Goal: Use online tool/utility: Utilize a website feature to perform a specific function

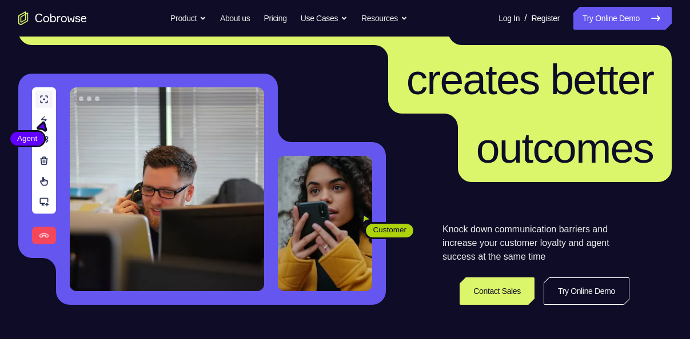
scroll to position [82, 0]
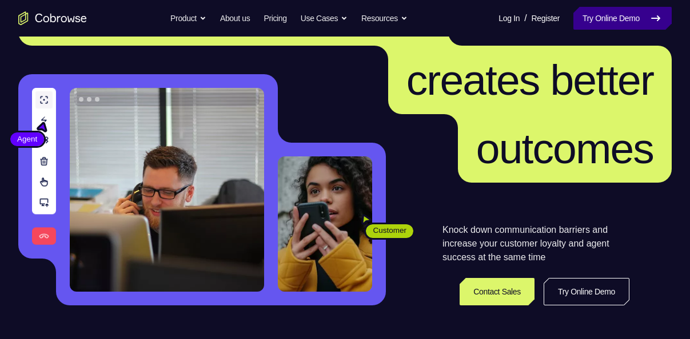
click at [629, 24] on link "Try Online Demo" at bounding box center [622, 18] width 98 height 23
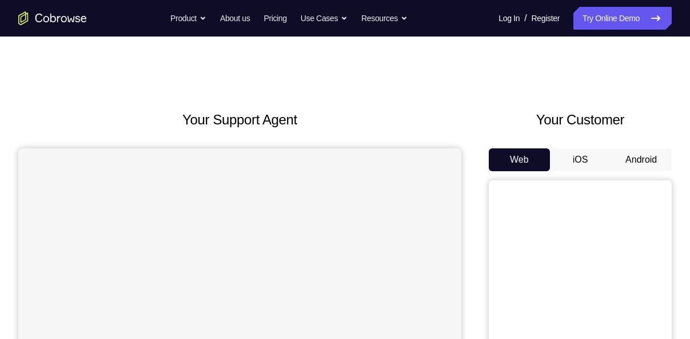
click at [633, 157] on button "Android" at bounding box center [640, 160] width 61 height 23
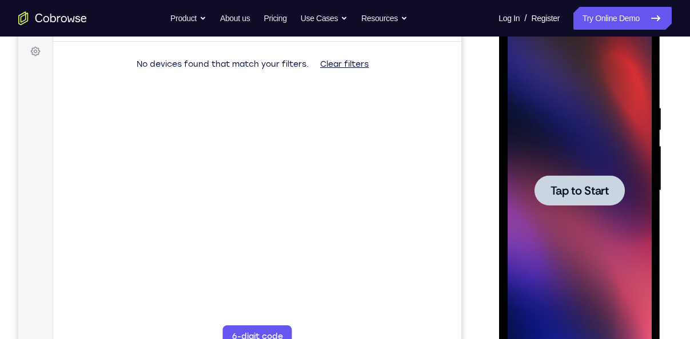
click at [555, 185] on span "Tap to Start" at bounding box center [579, 190] width 58 height 11
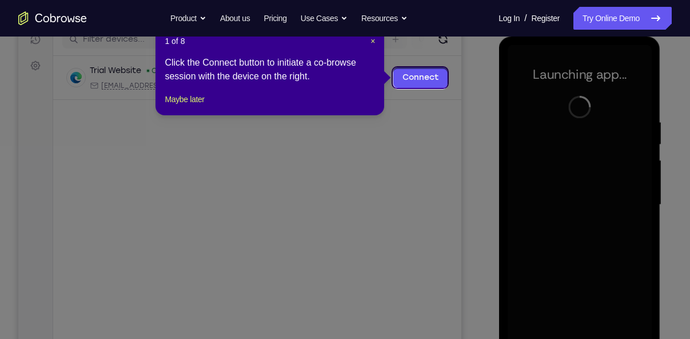
scroll to position [151, 0]
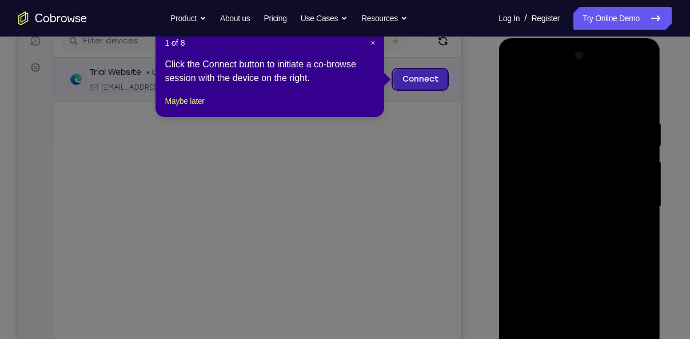
click at [411, 75] on link "Connect" at bounding box center [420, 79] width 54 height 21
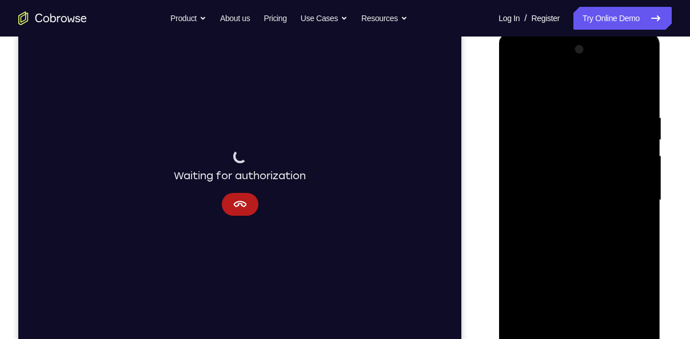
scroll to position [158, 0]
click at [235, 206] on icon "Cancel" at bounding box center [240, 204] width 14 height 14
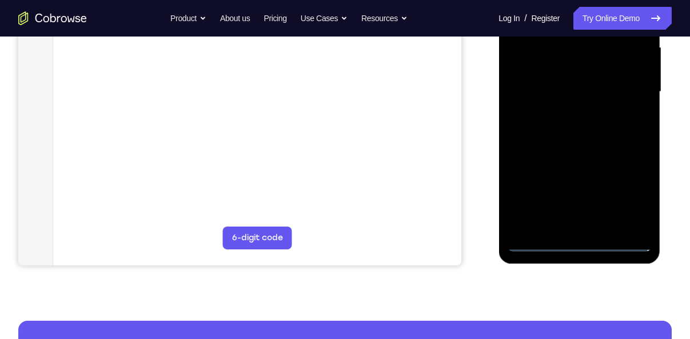
scroll to position [286, 0]
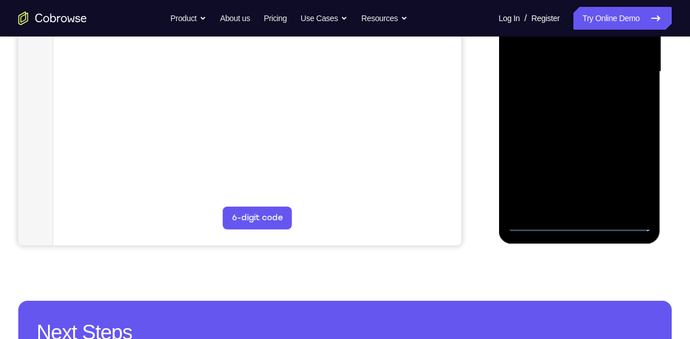
click at [531, 225] on div at bounding box center [579, 72] width 144 height 320
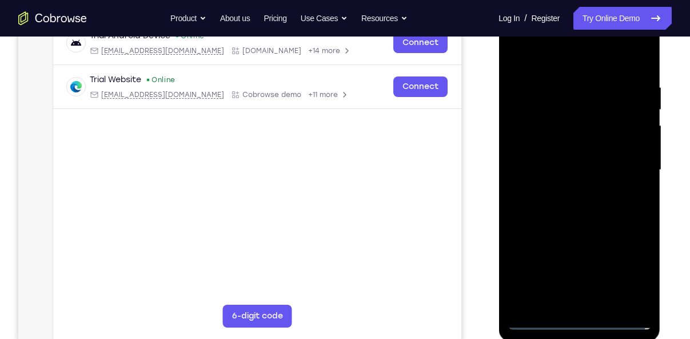
scroll to position [189, 0]
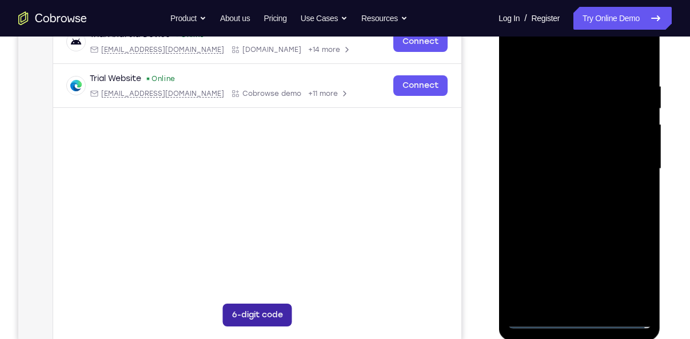
click at [256, 322] on button "6-digit code" at bounding box center [257, 315] width 69 height 23
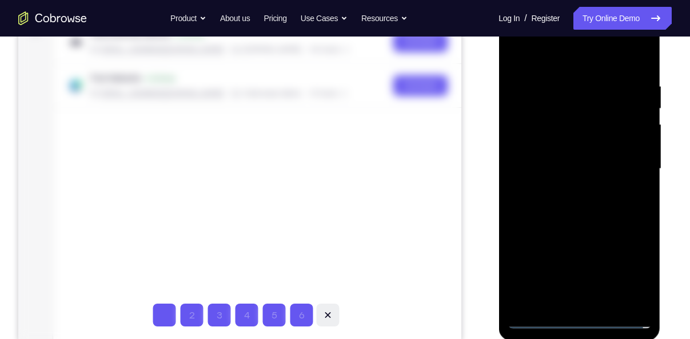
click at [326, 318] on icon at bounding box center [327, 315] width 11 height 11
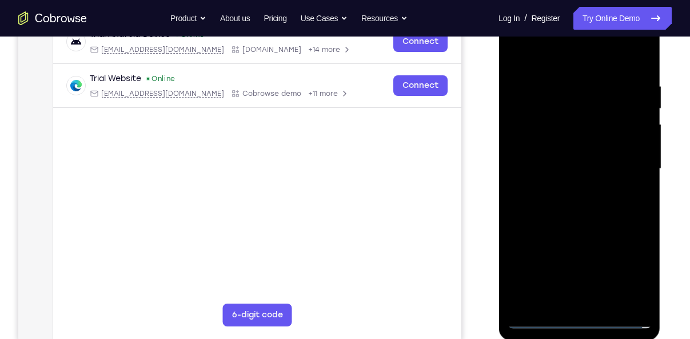
click at [539, 321] on div at bounding box center [579, 169] width 144 height 320
click at [629, 265] on div at bounding box center [579, 169] width 144 height 320
drag, startPoint x: 559, startPoint y: 186, endPoint x: 525, endPoint y: 38, distance: 151.4
click at [525, 38] on div at bounding box center [579, 170] width 144 height 320
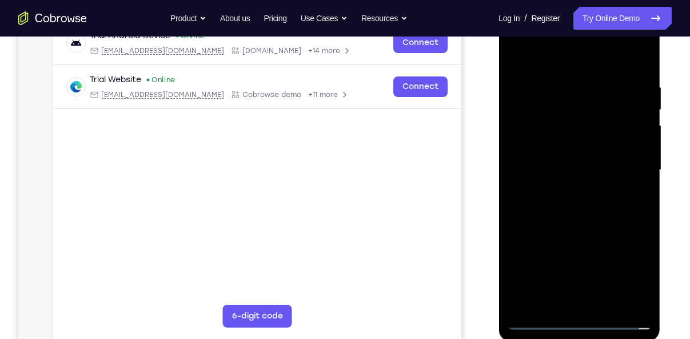
click at [525, 38] on div at bounding box center [579, 170] width 144 height 320
click at [533, 142] on div at bounding box center [579, 170] width 144 height 320
click at [545, 173] on div at bounding box center [579, 170] width 144 height 320
click at [561, 158] on div at bounding box center [579, 170] width 144 height 320
click at [558, 184] on div at bounding box center [579, 170] width 144 height 320
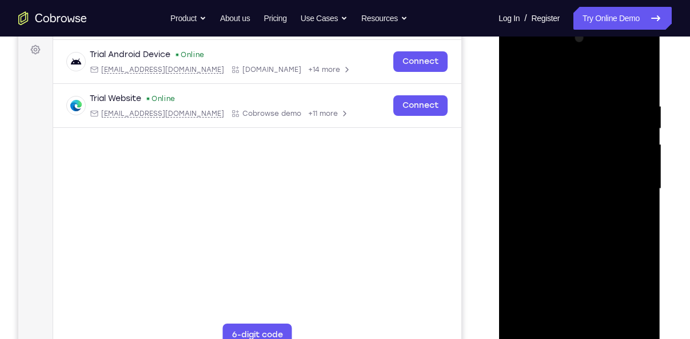
scroll to position [184, 0]
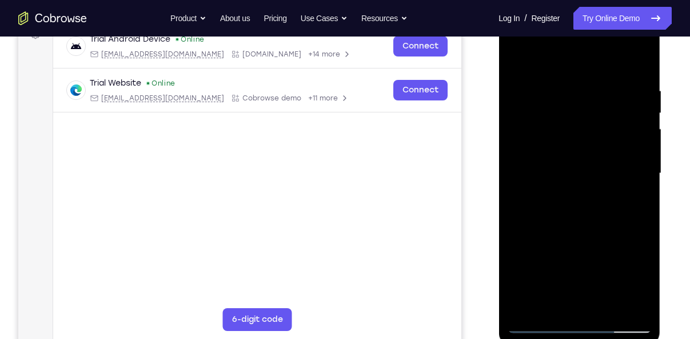
click at [562, 205] on div at bounding box center [579, 174] width 144 height 320
click at [637, 165] on div at bounding box center [579, 174] width 144 height 320
click at [603, 187] on div at bounding box center [579, 174] width 144 height 320
click at [582, 229] on div at bounding box center [579, 174] width 144 height 320
click at [566, 186] on div at bounding box center [579, 174] width 144 height 320
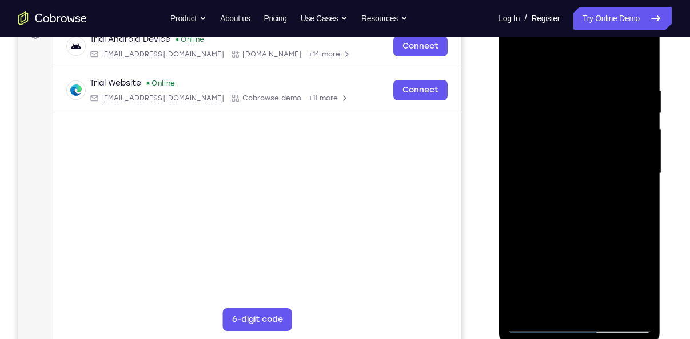
click at [549, 186] on div at bounding box center [579, 174] width 144 height 320
drag, startPoint x: 548, startPoint y: 186, endPoint x: 521, endPoint y: 190, distance: 27.7
click at [521, 190] on div at bounding box center [579, 174] width 144 height 320
click at [549, 186] on div at bounding box center [579, 174] width 144 height 320
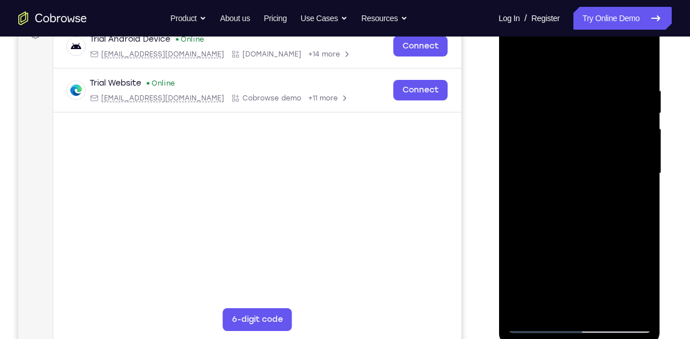
click at [629, 305] on div at bounding box center [579, 174] width 144 height 320
click at [626, 309] on div at bounding box center [579, 174] width 144 height 320
click at [596, 201] on div at bounding box center [579, 174] width 144 height 320
click at [591, 231] on div at bounding box center [579, 174] width 144 height 320
click at [587, 311] on div at bounding box center [579, 174] width 144 height 320
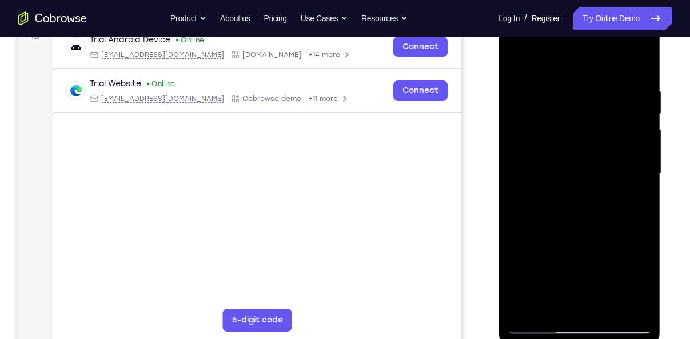
scroll to position [171, 0]
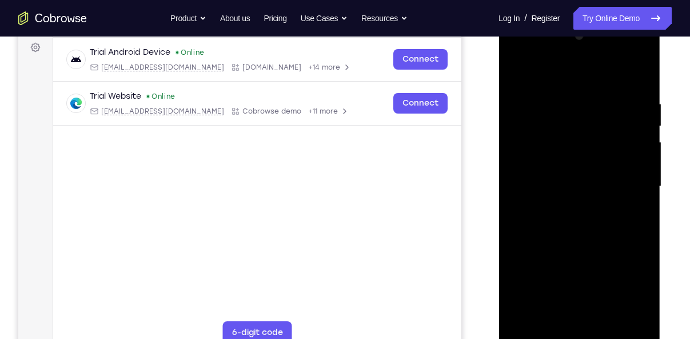
click at [545, 83] on div at bounding box center [579, 187] width 144 height 320
click at [560, 182] on div at bounding box center [579, 187] width 144 height 320
click at [559, 220] on div at bounding box center [579, 187] width 144 height 320
click at [560, 258] on div at bounding box center [579, 187] width 144 height 320
drag, startPoint x: 559, startPoint y: 269, endPoint x: 564, endPoint y: 118, distance: 150.9
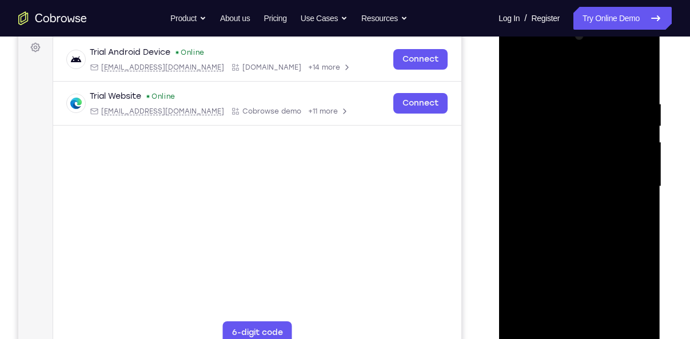
click at [564, 118] on div at bounding box center [579, 187] width 144 height 320
click at [559, 149] on div at bounding box center [579, 187] width 144 height 320
click at [562, 186] on div at bounding box center [579, 187] width 144 height 320
click at [557, 225] on div at bounding box center [579, 187] width 144 height 320
click at [554, 261] on div at bounding box center [579, 187] width 144 height 320
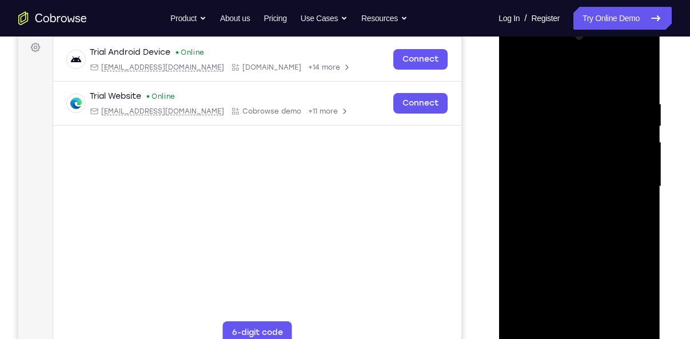
drag, startPoint x: 560, startPoint y: 227, endPoint x: 562, endPoint y: 83, distance: 144.0
click at [562, 83] on div at bounding box center [579, 187] width 144 height 320
click at [569, 158] on div at bounding box center [579, 187] width 144 height 320
click at [565, 235] on div at bounding box center [579, 187] width 144 height 320
click at [564, 274] on div at bounding box center [579, 187] width 144 height 320
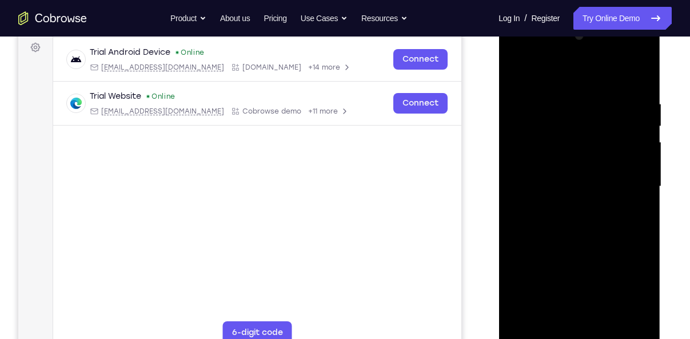
drag, startPoint x: 524, startPoint y: 255, endPoint x: 521, endPoint y: 117, distance: 138.3
click at [521, 117] on div at bounding box center [579, 187] width 144 height 320
click at [559, 251] on div at bounding box center [579, 187] width 144 height 320
click at [561, 286] on div at bounding box center [579, 187] width 144 height 320
click at [558, 177] on div at bounding box center [579, 187] width 144 height 320
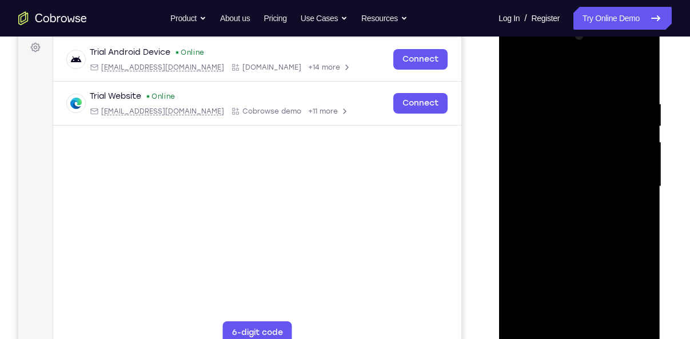
click at [559, 213] on div at bounding box center [579, 187] width 144 height 320
drag, startPoint x: 554, startPoint y: 170, endPoint x: 569, endPoint y: 243, distance: 75.1
click at [569, 243] on div at bounding box center [579, 187] width 144 height 320
click at [549, 110] on div at bounding box center [579, 187] width 144 height 320
drag, startPoint x: 578, startPoint y: 286, endPoint x: 570, endPoint y: 190, distance: 96.3
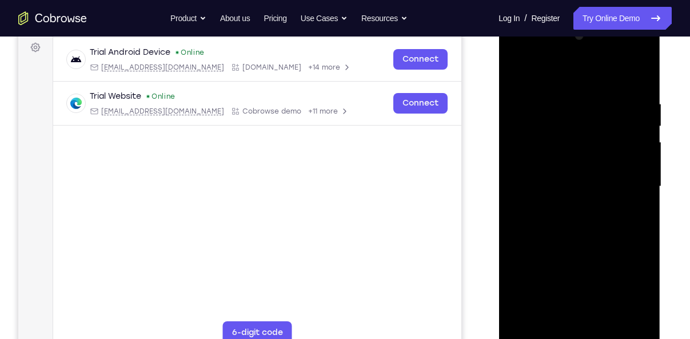
click at [570, 190] on div at bounding box center [579, 187] width 144 height 320
drag, startPoint x: 570, startPoint y: 190, endPoint x: 596, endPoint y: 275, distance: 88.9
click at [596, 275] on div at bounding box center [579, 187] width 144 height 320
click at [530, 189] on div at bounding box center [579, 187] width 144 height 320
click at [534, 303] on div at bounding box center [579, 187] width 144 height 320
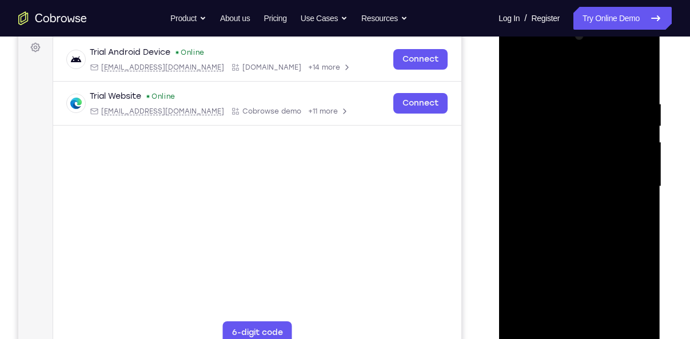
click at [517, 71] on div at bounding box center [579, 187] width 144 height 320
click at [567, 131] on div at bounding box center [579, 187] width 144 height 320
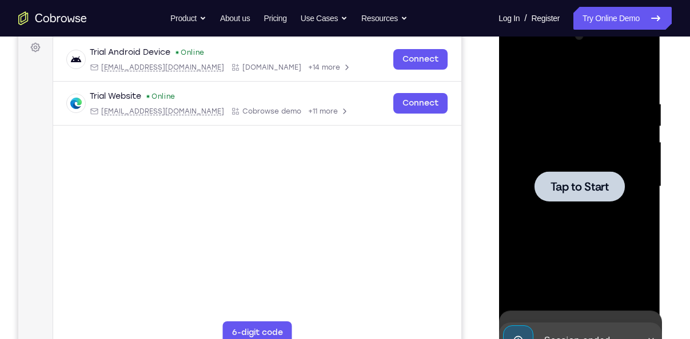
click at [565, 273] on div at bounding box center [579, 187] width 144 height 320
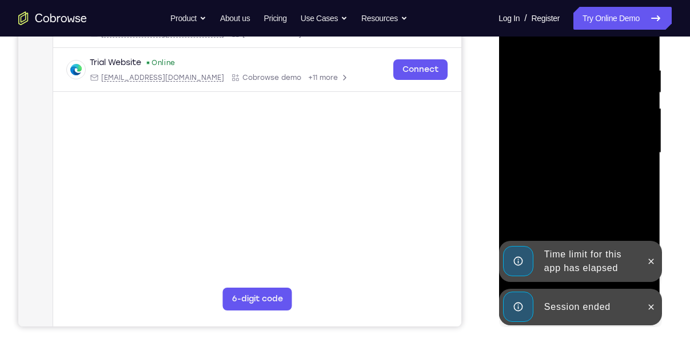
scroll to position [205, 0]
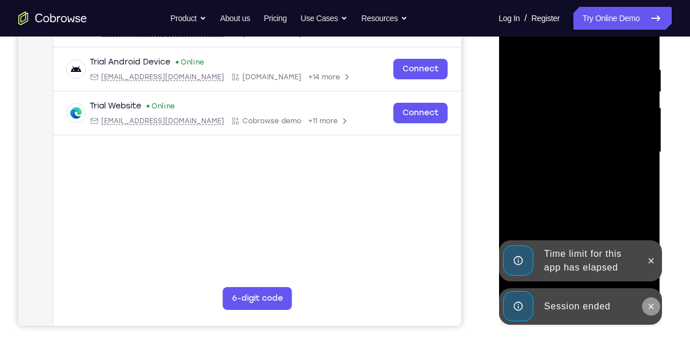
click at [650, 305] on icon at bounding box center [650, 306] width 9 height 9
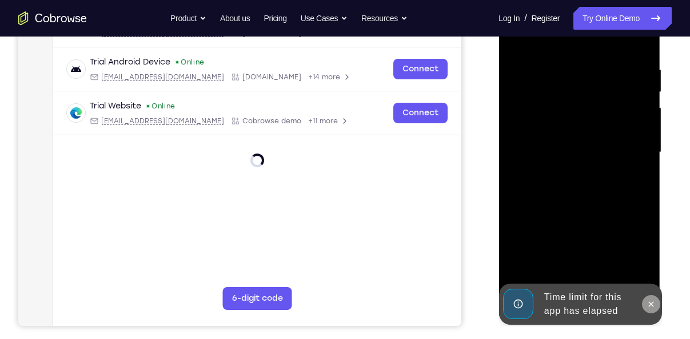
click at [651, 262] on div at bounding box center [579, 154] width 162 height 341
click at [652, 305] on icon at bounding box center [650, 304] width 9 height 9
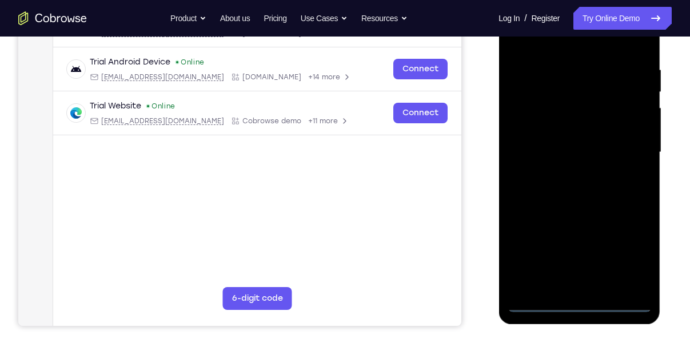
click at [532, 304] on div at bounding box center [579, 153] width 144 height 320
click at [625, 253] on div at bounding box center [579, 153] width 144 height 320
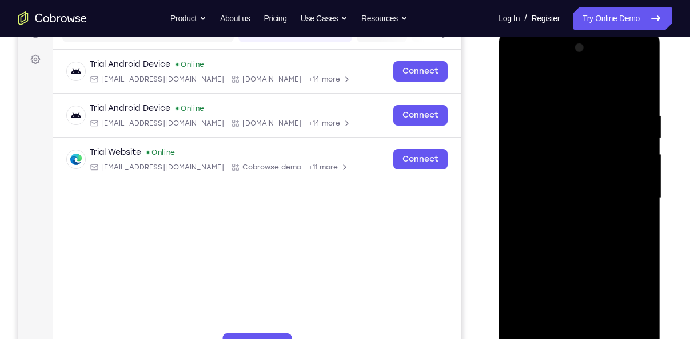
scroll to position [157, 0]
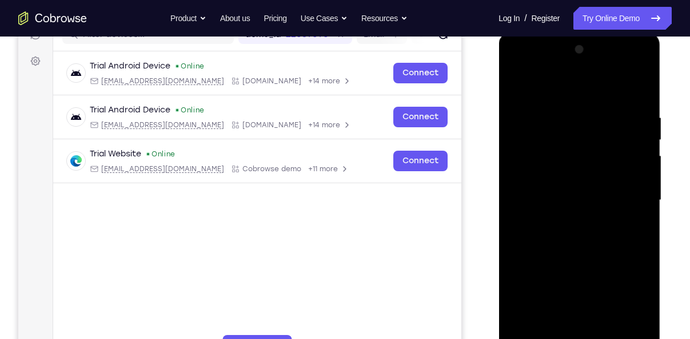
click at [517, 64] on div at bounding box center [579, 201] width 144 height 320
click at [533, 167] on div at bounding box center [579, 201] width 144 height 320
click at [549, 202] on div at bounding box center [579, 201] width 144 height 320
click at [550, 195] on div at bounding box center [579, 201] width 144 height 320
click at [557, 214] on div at bounding box center [579, 201] width 144 height 320
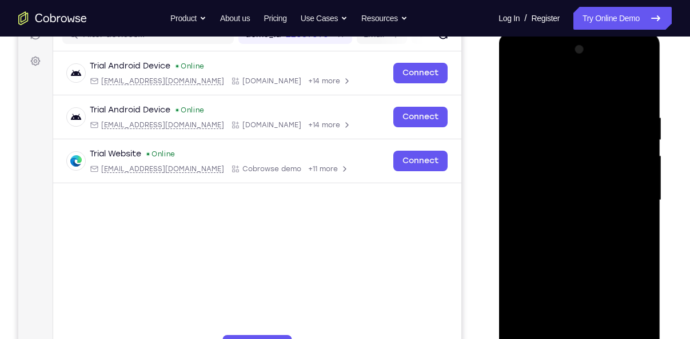
click at [547, 210] on div at bounding box center [579, 201] width 144 height 320
click at [566, 210] on div at bounding box center [579, 201] width 144 height 320
click at [582, 230] on div at bounding box center [579, 201] width 144 height 320
click at [579, 260] on div at bounding box center [579, 201] width 144 height 320
drag, startPoint x: 546, startPoint y: 298, endPoint x: 534, endPoint y: 178, distance: 121.1
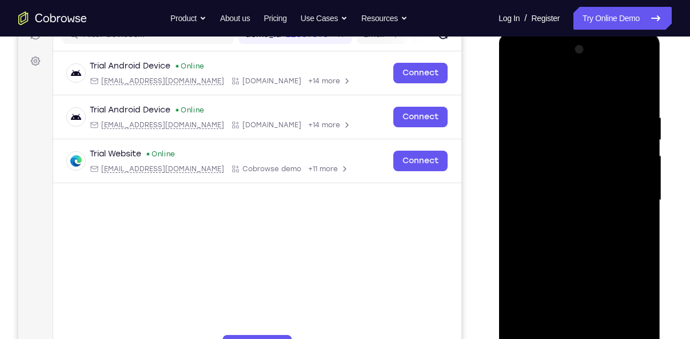
click at [534, 178] on div at bounding box center [579, 201] width 144 height 320
drag, startPoint x: 534, startPoint y: 178, endPoint x: 570, endPoint y: 304, distance: 131.2
click at [570, 304] on div at bounding box center [579, 201] width 144 height 320
drag, startPoint x: 514, startPoint y: 165, endPoint x: 563, endPoint y: 304, distance: 147.1
click at [563, 304] on div at bounding box center [579, 201] width 144 height 320
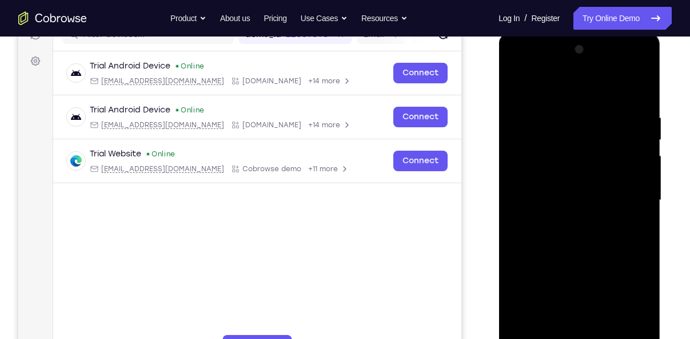
click at [567, 101] on div at bounding box center [579, 201] width 144 height 320
click at [639, 66] on div at bounding box center [579, 201] width 144 height 320
click at [590, 286] on div at bounding box center [579, 201] width 144 height 320
click at [630, 221] on div at bounding box center [579, 201] width 144 height 320
click at [599, 237] on div at bounding box center [579, 201] width 144 height 320
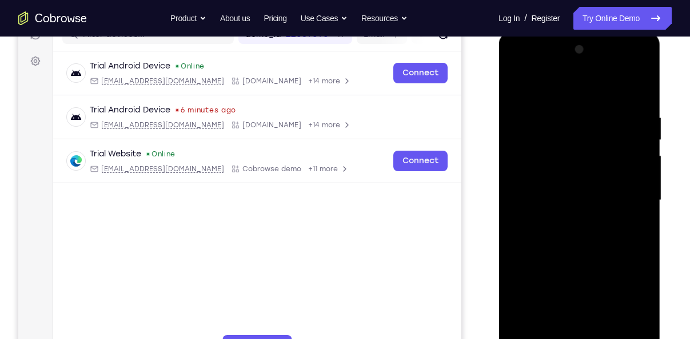
drag, startPoint x: 600, startPoint y: 237, endPoint x: 595, endPoint y: 133, distance: 103.5
click at [595, 133] on div at bounding box center [579, 201] width 144 height 320
drag, startPoint x: 595, startPoint y: 133, endPoint x: 595, endPoint y: 235, distance: 102.3
click at [595, 235] on div at bounding box center [579, 201] width 144 height 320
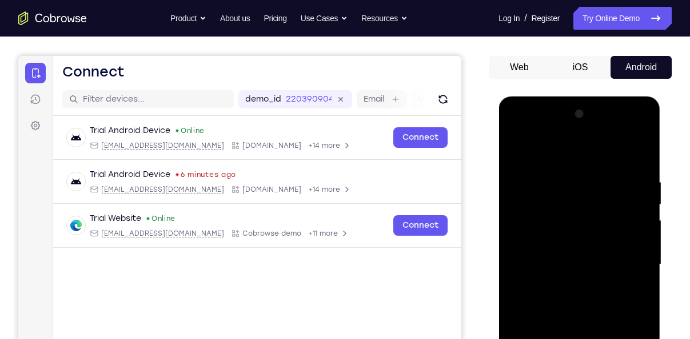
scroll to position [69, 0]
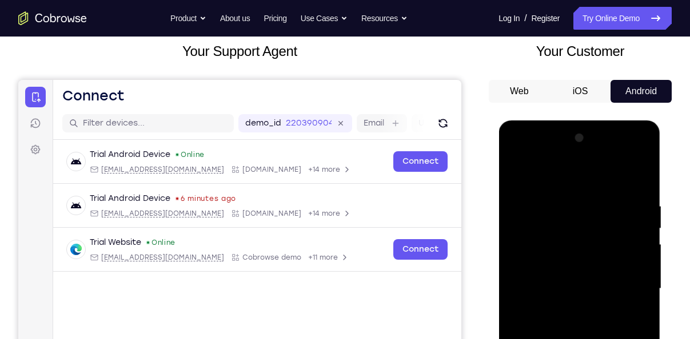
click at [526, 169] on div at bounding box center [579, 289] width 144 height 320
click at [543, 175] on div at bounding box center [579, 289] width 144 height 320
drag, startPoint x: 622, startPoint y: 249, endPoint x: 617, endPoint y: 211, distance: 37.5
click at [617, 211] on div at bounding box center [579, 289] width 144 height 320
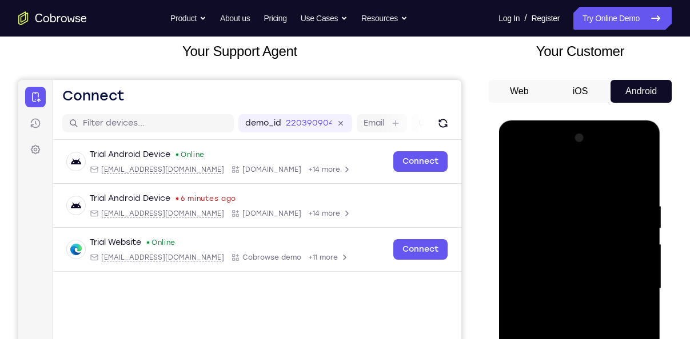
drag, startPoint x: 618, startPoint y: 246, endPoint x: 617, endPoint y: 205, distance: 41.7
click at [617, 205] on div at bounding box center [579, 289] width 144 height 320
drag, startPoint x: 625, startPoint y: 245, endPoint x: 621, endPoint y: 190, distance: 55.5
click at [621, 190] on div at bounding box center [579, 289] width 144 height 320
drag, startPoint x: 623, startPoint y: 234, endPoint x: 620, endPoint y: 188, distance: 45.8
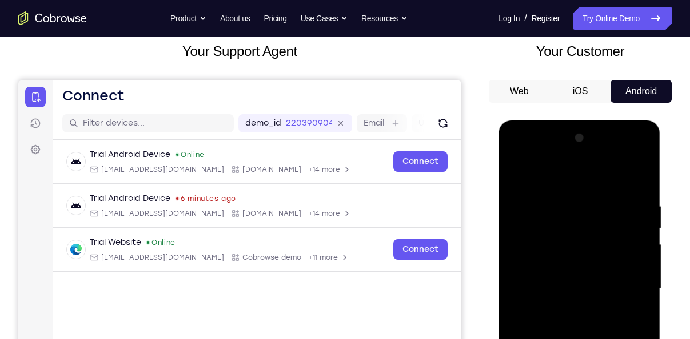
click at [620, 188] on div at bounding box center [579, 289] width 144 height 320
drag, startPoint x: 627, startPoint y: 238, endPoint x: 624, endPoint y: 194, distance: 43.5
click at [624, 194] on div at bounding box center [579, 289] width 144 height 320
drag, startPoint x: 622, startPoint y: 245, endPoint x: 619, endPoint y: 203, distance: 41.9
click at [619, 203] on div at bounding box center [579, 289] width 144 height 320
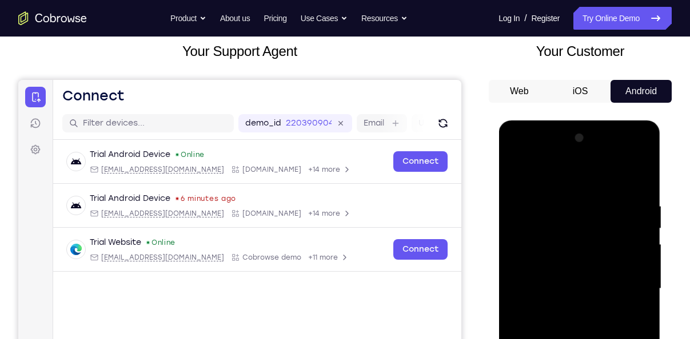
drag, startPoint x: 630, startPoint y: 252, endPoint x: 623, endPoint y: 195, distance: 57.5
click at [623, 195] on div at bounding box center [579, 289] width 144 height 320
drag, startPoint x: 625, startPoint y: 249, endPoint x: 622, endPoint y: 199, distance: 49.3
click at [622, 199] on div at bounding box center [579, 289] width 144 height 320
drag, startPoint x: 618, startPoint y: 198, endPoint x: 643, endPoint y: 276, distance: 81.7
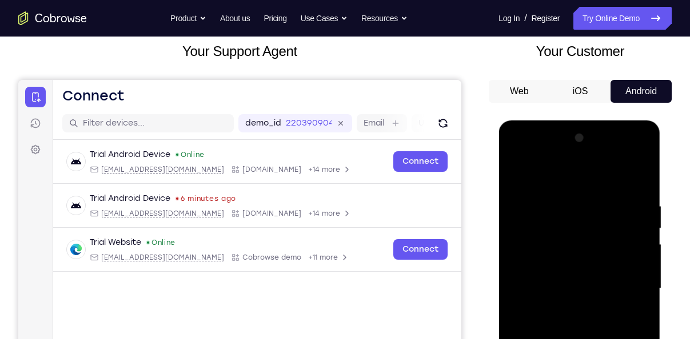
click at [643, 276] on div at bounding box center [579, 289] width 144 height 320
drag, startPoint x: 619, startPoint y: 211, endPoint x: 629, endPoint y: 272, distance: 61.4
click at [629, 272] on div at bounding box center [579, 289] width 144 height 320
drag, startPoint x: 614, startPoint y: 213, endPoint x: 629, endPoint y: 288, distance: 76.3
click at [629, 288] on div at bounding box center [579, 289] width 144 height 320
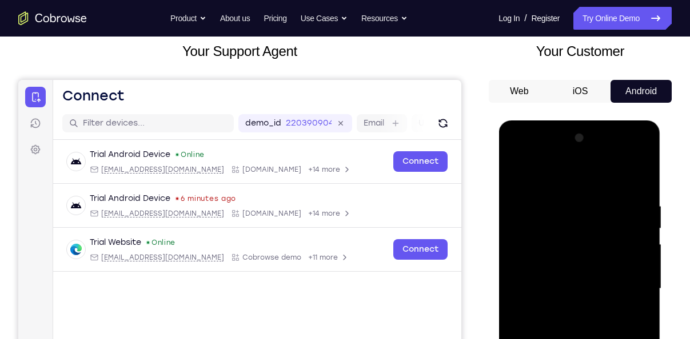
drag, startPoint x: 617, startPoint y: 202, endPoint x: 632, endPoint y: 279, distance: 78.0
click at [632, 279] on div at bounding box center [579, 289] width 144 height 320
drag, startPoint x: 617, startPoint y: 212, endPoint x: 622, endPoint y: 269, distance: 57.4
click at [622, 269] on div at bounding box center [579, 289] width 144 height 320
click at [545, 172] on div at bounding box center [579, 289] width 144 height 320
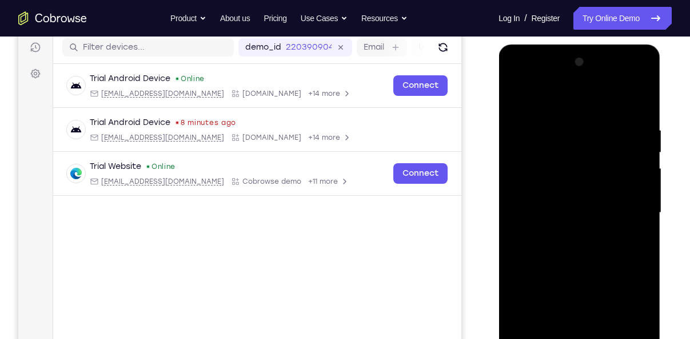
scroll to position [132, 0]
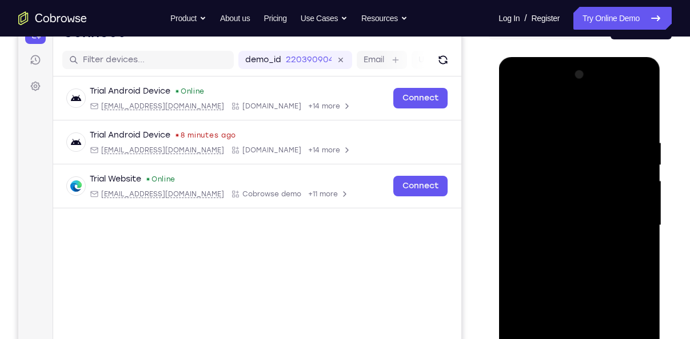
drag, startPoint x: 601, startPoint y: 179, endPoint x: 519, endPoint y: 198, distance: 84.0
click at [519, 198] on div at bounding box center [579, 226] width 144 height 320
drag, startPoint x: 575, startPoint y: 246, endPoint x: 565, endPoint y: 143, distance: 103.4
click at [565, 143] on div at bounding box center [579, 226] width 144 height 320
drag, startPoint x: 565, startPoint y: 143, endPoint x: 595, endPoint y: 247, distance: 108.5
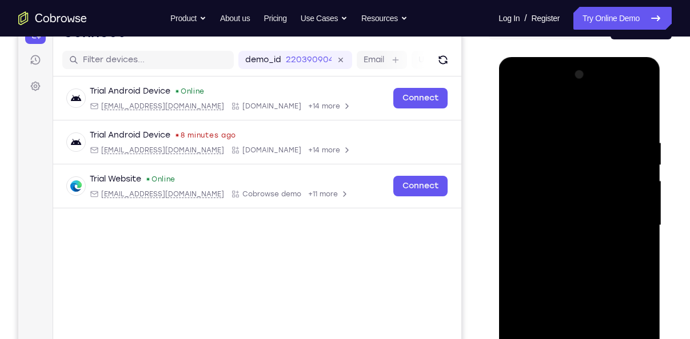
click at [595, 247] on div at bounding box center [579, 226] width 144 height 320
drag, startPoint x: 582, startPoint y: 159, endPoint x: 586, endPoint y: 245, distance: 85.2
click at [586, 245] on div at bounding box center [579, 226] width 144 height 320
click at [529, 186] on div at bounding box center [579, 226] width 144 height 320
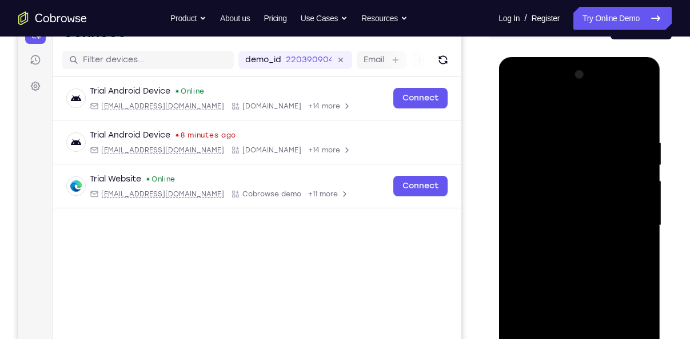
click at [529, 186] on div at bounding box center [579, 226] width 144 height 320
click at [643, 94] on div at bounding box center [579, 226] width 144 height 320
click at [595, 307] on div at bounding box center [579, 226] width 144 height 320
drag, startPoint x: 578, startPoint y: 292, endPoint x: 546, endPoint y: 197, distance: 100.1
click at [546, 197] on div at bounding box center [579, 226] width 144 height 320
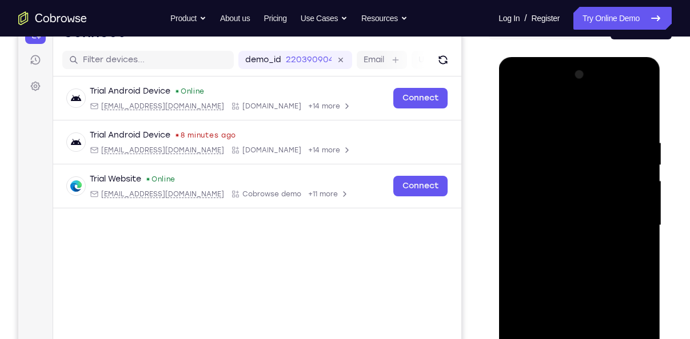
drag, startPoint x: 559, startPoint y: 283, endPoint x: 550, endPoint y: 166, distance: 118.1
click at [550, 166] on div at bounding box center [579, 226] width 144 height 320
drag, startPoint x: 573, startPoint y: 295, endPoint x: 561, endPoint y: 126, distance: 169.5
click at [561, 126] on div at bounding box center [579, 226] width 144 height 320
drag, startPoint x: 563, startPoint y: 315, endPoint x: 549, endPoint y: 137, distance: 178.2
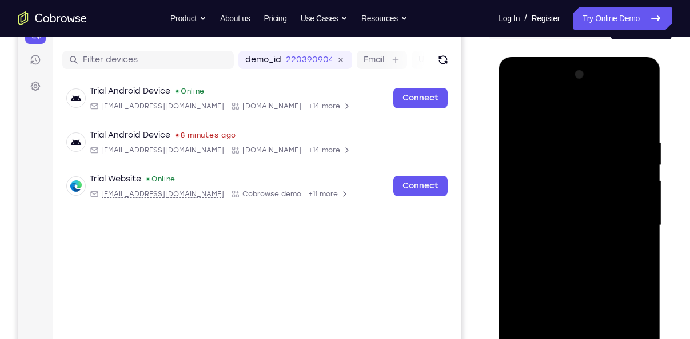
click at [549, 137] on div at bounding box center [579, 226] width 144 height 320
drag, startPoint x: 555, startPoint y: 239, endPoint x: 543, endPoint y: 69, distance: 170.1
click at [543, 69] on div at bounding box center [579, 226] width 144 height 320
drag, startPoint x: 565, startPoint y: 218, endPoint x: 687, endPoint y: 369, distance: 194.2
click at [661, 339] on html "Online web based iOS Simulators and Android Emulators. Run iPhone, iPad, Mobile…" at bounding box center [579, 228] width 163 height 343
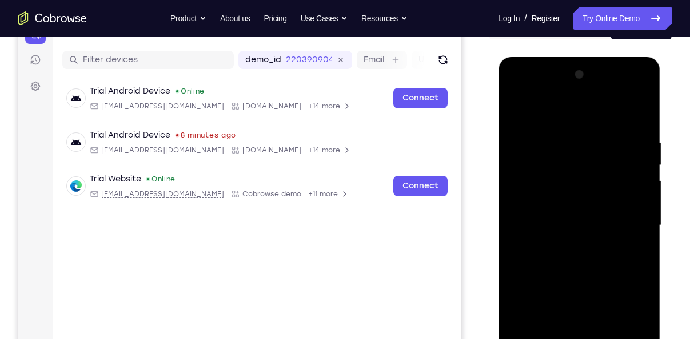
drag, startPoint x: 594, startPoint y: 189, endPoint x: 603, endPoint y: 324, distance: 135.2
click at [603, 324] on div at bounding box center [579, 226] width 144 height 320
drag, startPoint x: 547, startPoint y: 106, endPoint x: 558, endPoint y: 303, distance: 197.5
click at [558, 303] on div at bounding box center [579, 226] width 144 height 320
drag, startPoint x: 535, startPoint y: 117, endPoint x: 554, endPoint y: 345, distance: 228.8
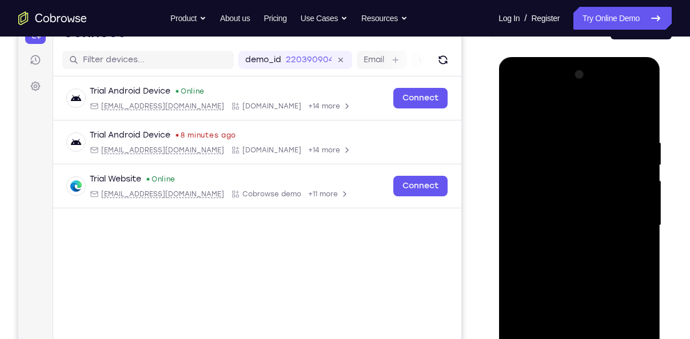
click at [554, 339] on div at bounding box center [579, 226] width 144 height 320
click at [617, 57] on div at bounding box center [579, 57] width 162 height 0
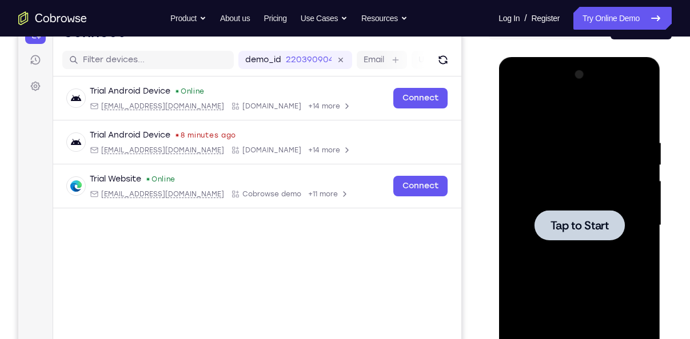
click at [561, 229] on span "Tap to Start" at bounding box center [579, 225] width 58 height 11
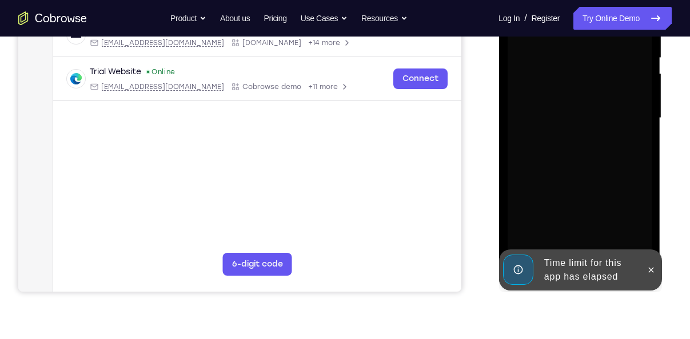
scroll to position [217, 0]
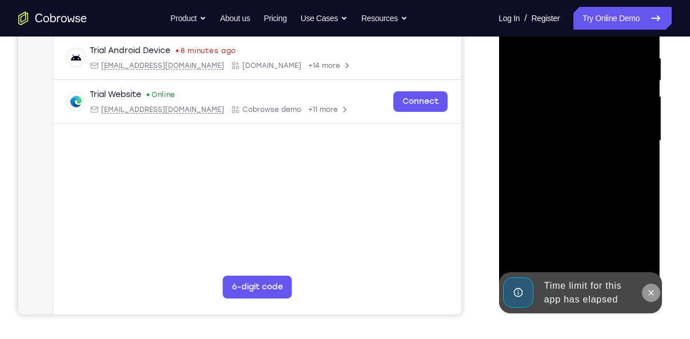
click at [648, 297] on icon at bounding box center [650, 293] width 9 height 9
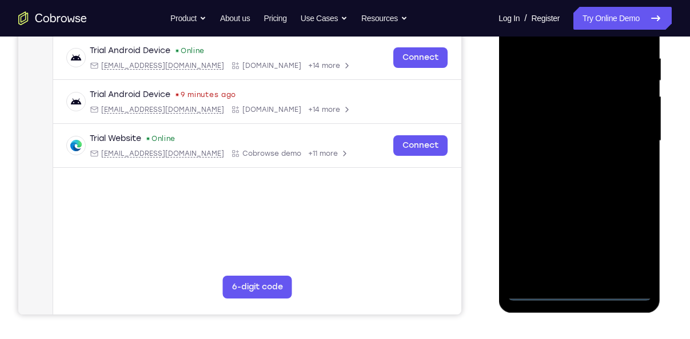
click at [530, 290] on div at bounding box center [579, 141] width 144 height 320
click at [534, 290] on div at bounding box center [579, 141] width 144 height 320
click at [629, 248] on div at bounding box center [579, 141] width 144 height 320
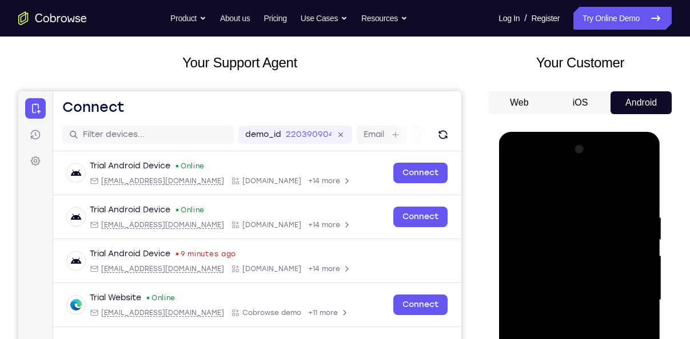
scroll to position [57, 0]
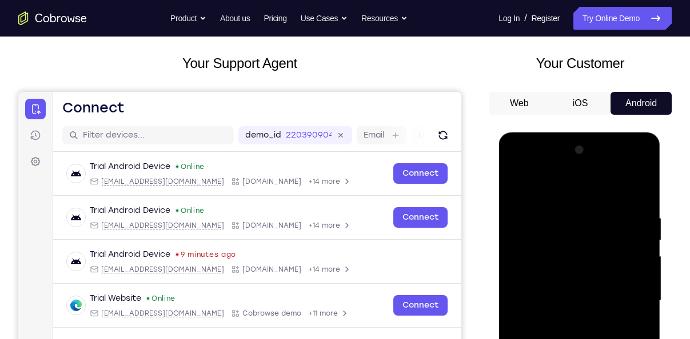
click at [516, 167] on div at bounding box center [579, 301] width 144 height 320
click at [529, 267] on div at bounding box center [579, 301] width 144 height 320
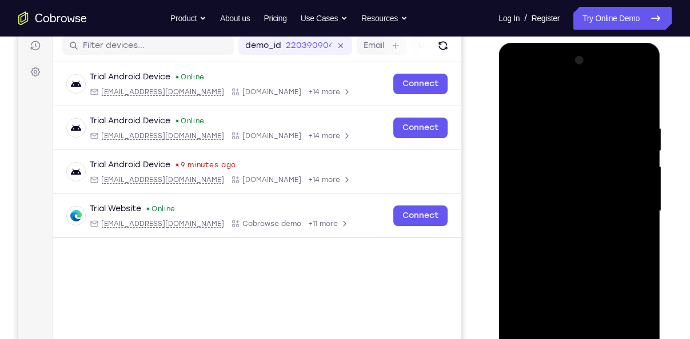
scroll to position [148, 0]
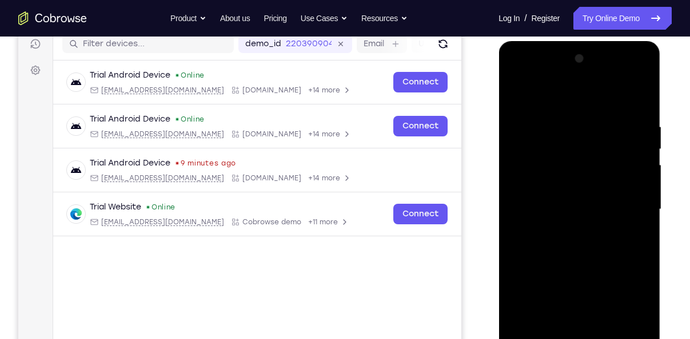
click at [535, 219] on div at bounding box center [579, 210] width 144 height 320
